Goal: Find specific page/section

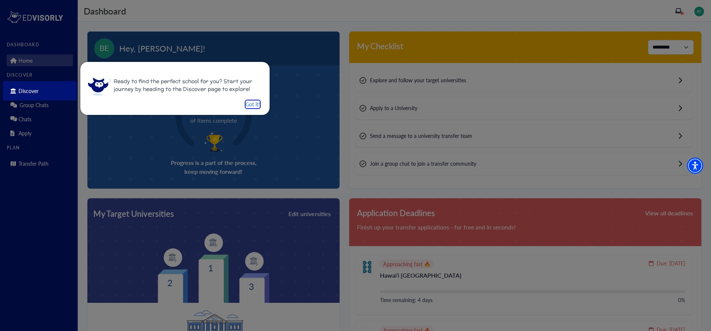
click at [32, 108] on div at bounding box center [355, 165] width 711 height 331
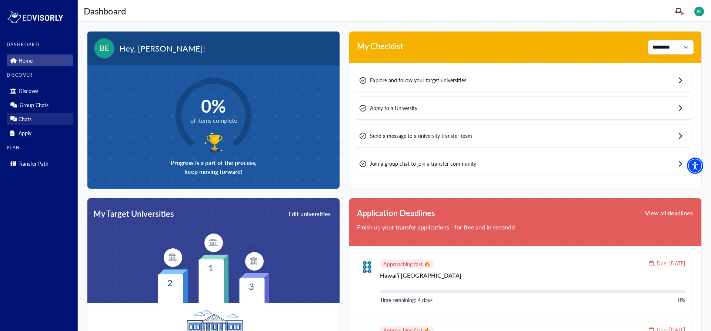
click at [23, 120] on p "Chats" at bounding box center [25, 119] width 13 height 6
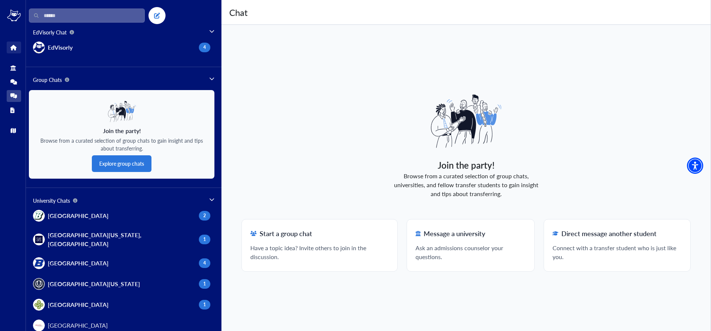
click at [14, 48] on icon at bounding box center [13, 48] width 6 height 6
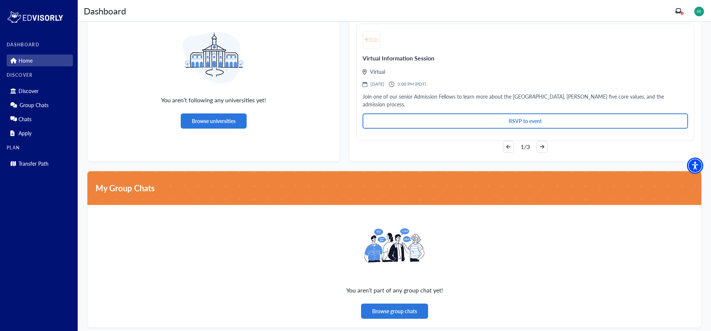
scroll to position [497, 0]
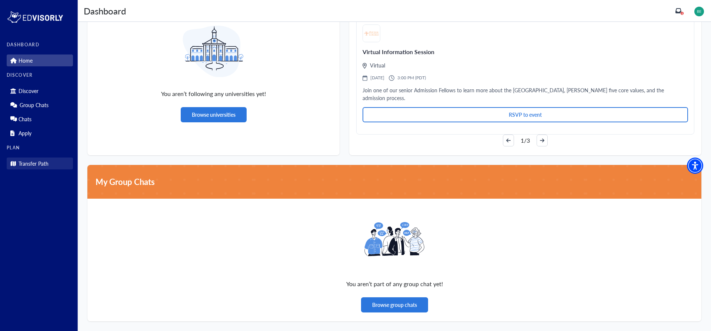
click at [24, 161] on p "Transfer Path" at bounding box center [34, 163] width 30 height 6
